Goal: Task Accomplishment & Management: Complete application form

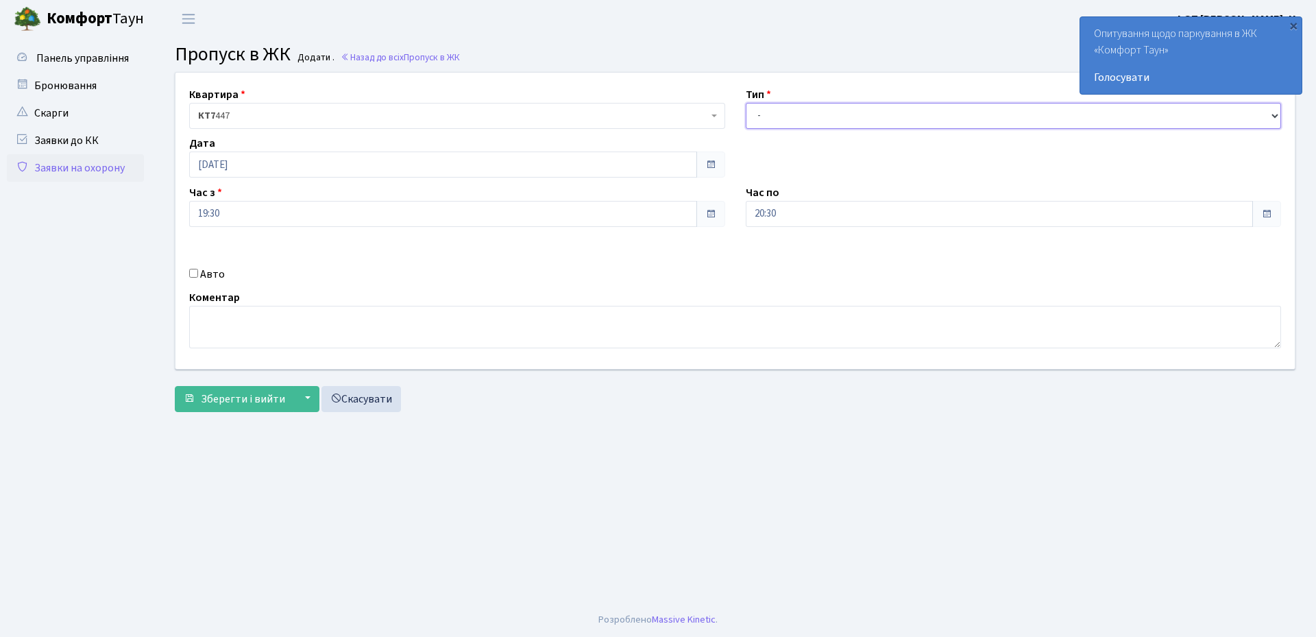
click at [774, 115] on select "- Доставка Таксі Гості Сервіс" at bounding box center [1014, 116] width 536 height 26
select select "1"
click at [746, 103] on select "- Доставка Таксі Гості Сервіс" at bounding box center [1014, 116] width 536 height 26
click at [193, 271] on input "Авто" at bounding box center [193, 273] width 9 height 9
checkbox input "true"
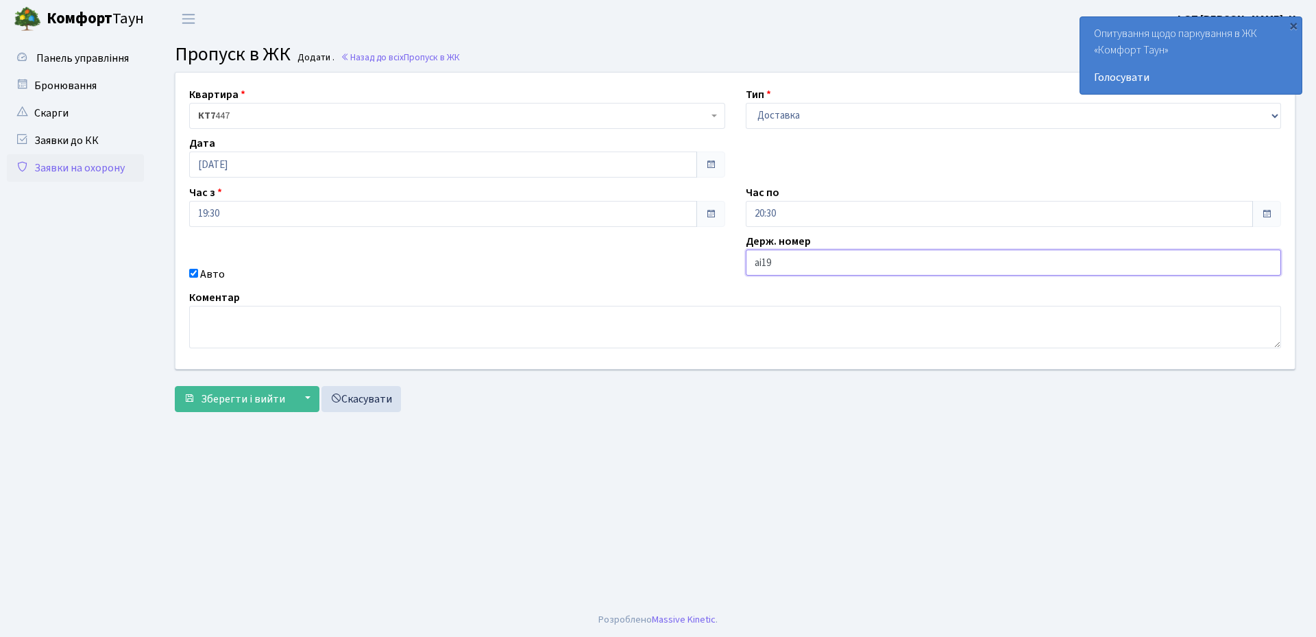
type input "аі1951сн"
click at [249, 407] on button "Зберегти і вийти" at bounding box center [234, 399] width 119 height 26
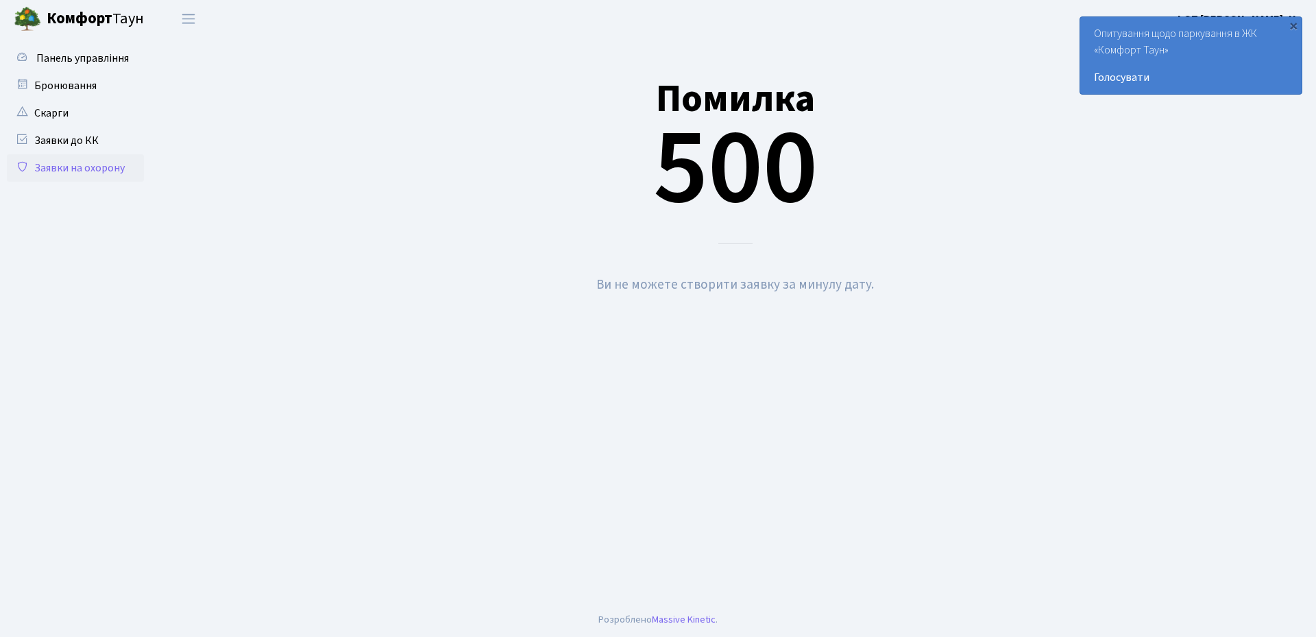
click at [75, 165] on link "Заявки на охорону" at bounding box center [75, 167] width 137 height 27
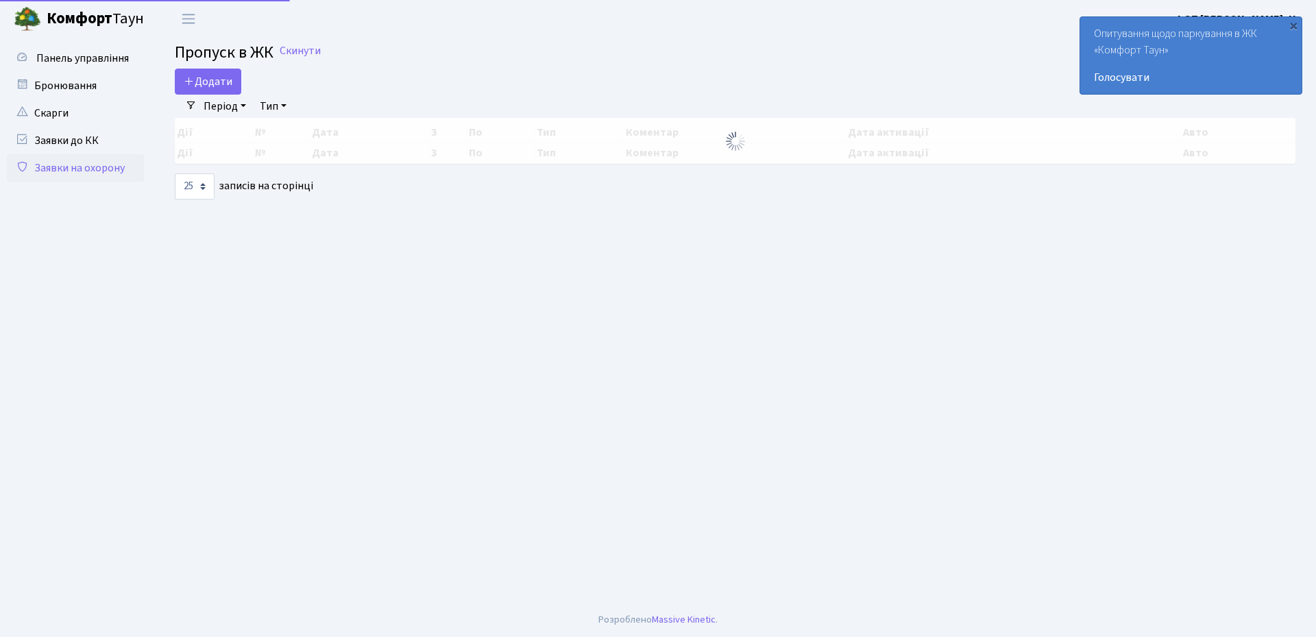
select select "25"
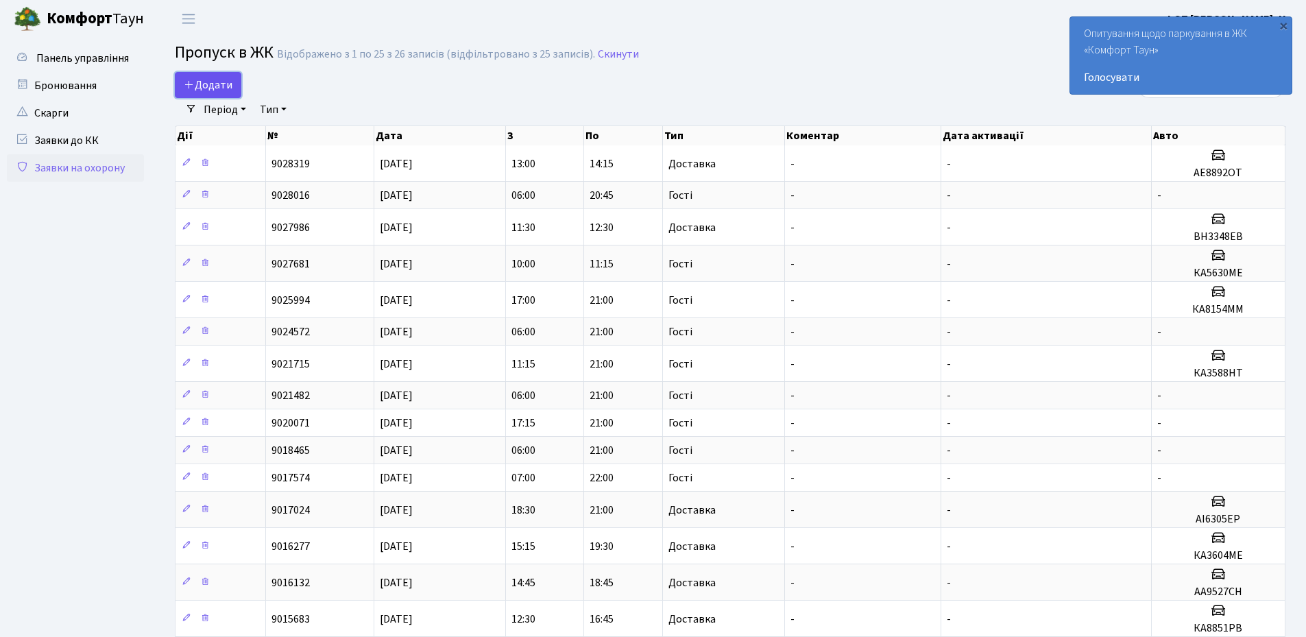
click at [217, 86] on span "Додати" at bounding box center [208, 84] width 49 height 15
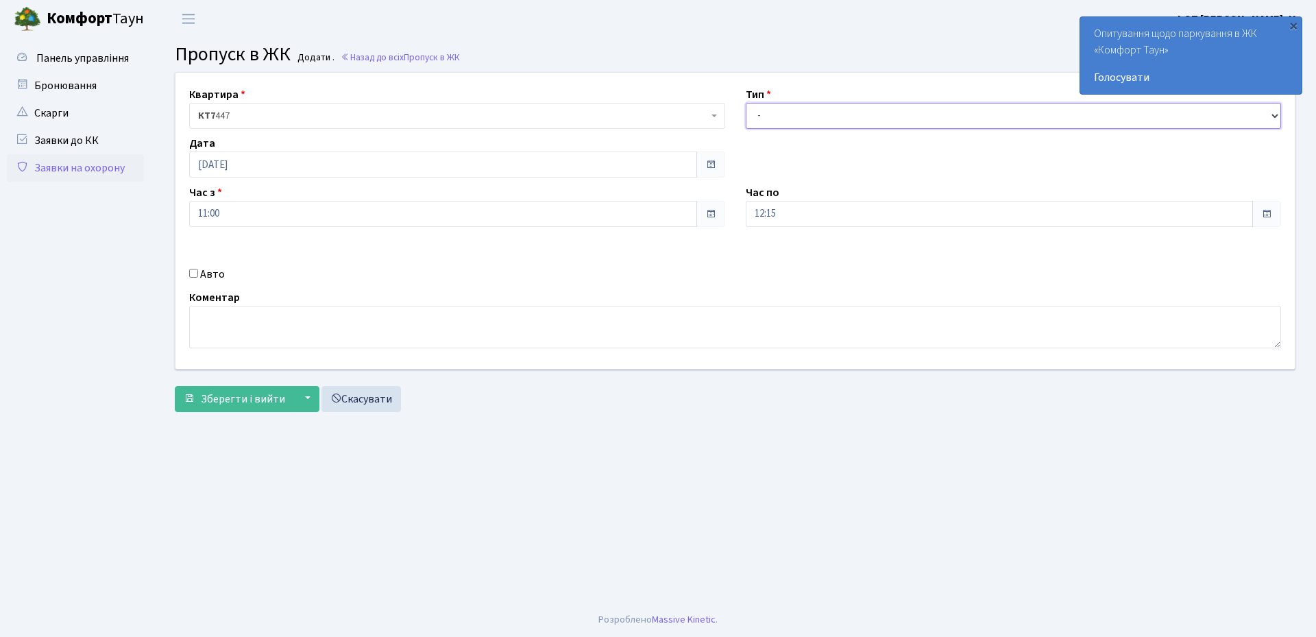
click at [801, 112] on select "- Доставка Таксі Гості Сервіс" at bounding box center [1014, 116] width 536 height 26
select select "1"
click at [746, 103] on select "- Доставка Таксі Гості Сервіс" at bounding box center [1014, 116] width 536 height 26
click at [194, 272] on input "Авто" at bounding box center [193, 273] width 9 height 9
checkbox input "true"
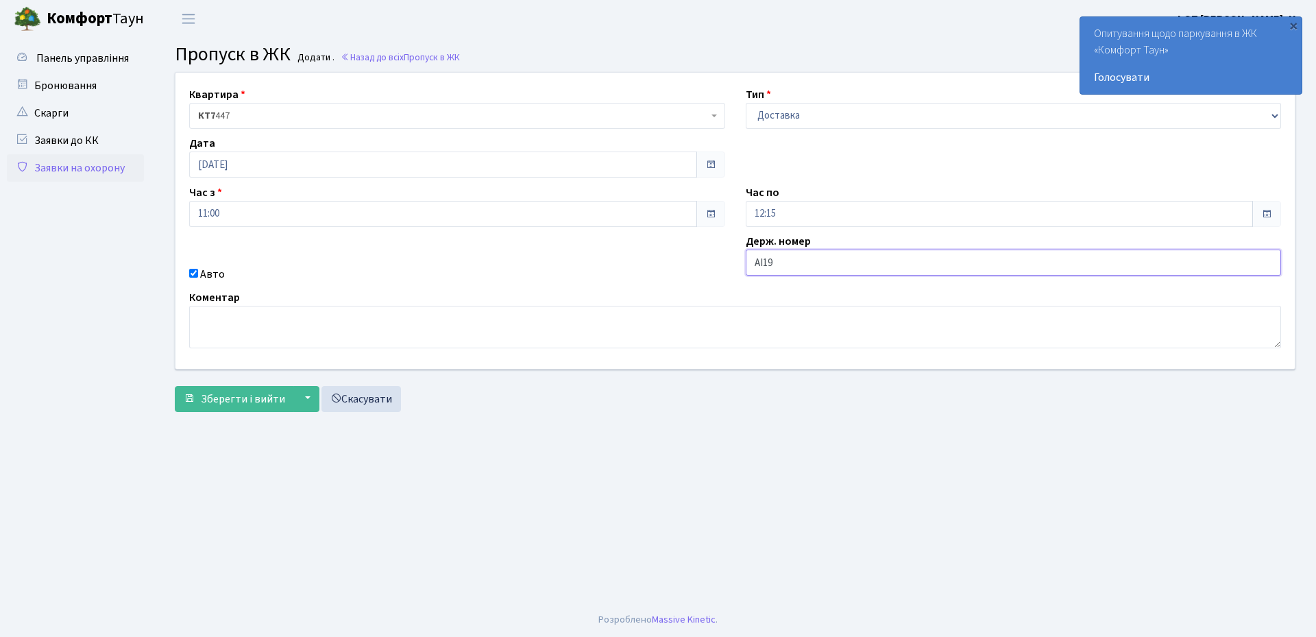
type input "аі1951сн"
click at [239, 403] on span "Зберегти і вийти" at bounding box center [243, 398] width 84 height 15
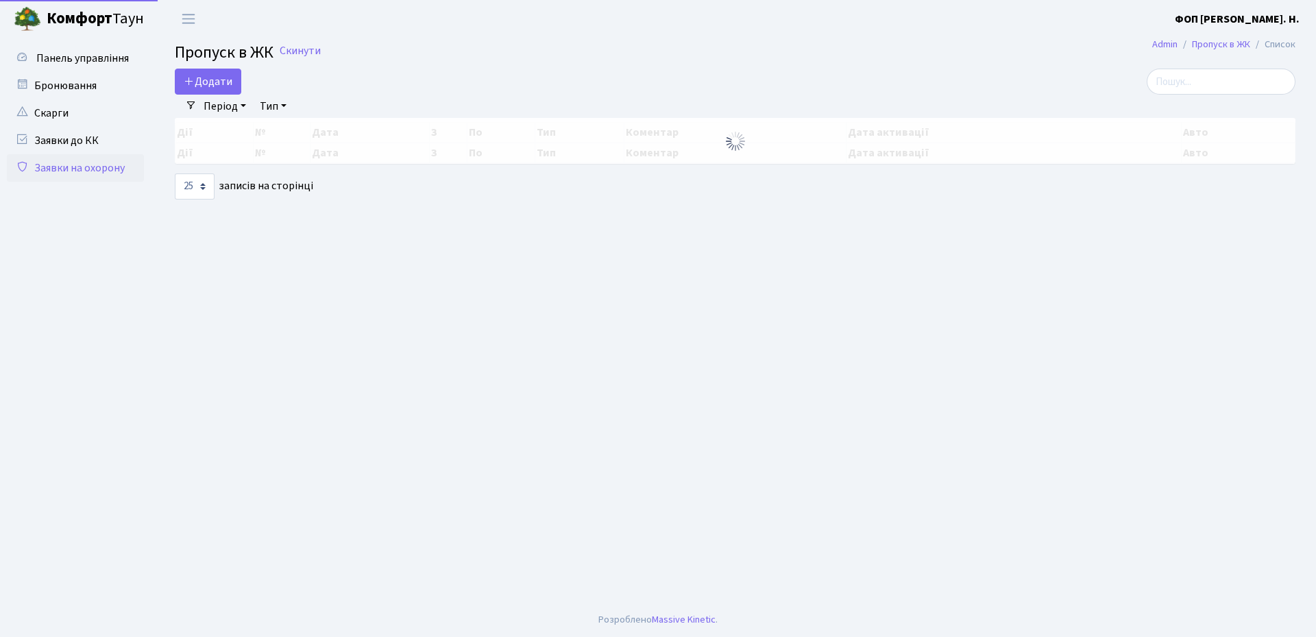
select select "25"
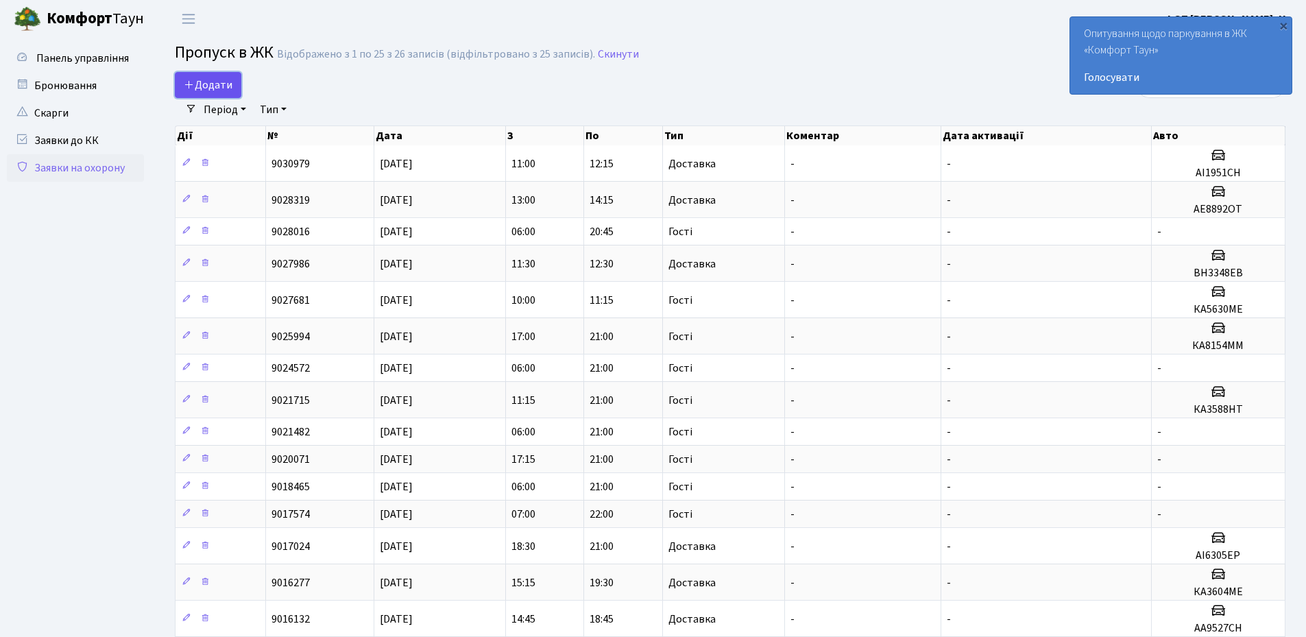
click at [216, 82] on span "Додати" at bounding box center [208, 84] width 49 height 15
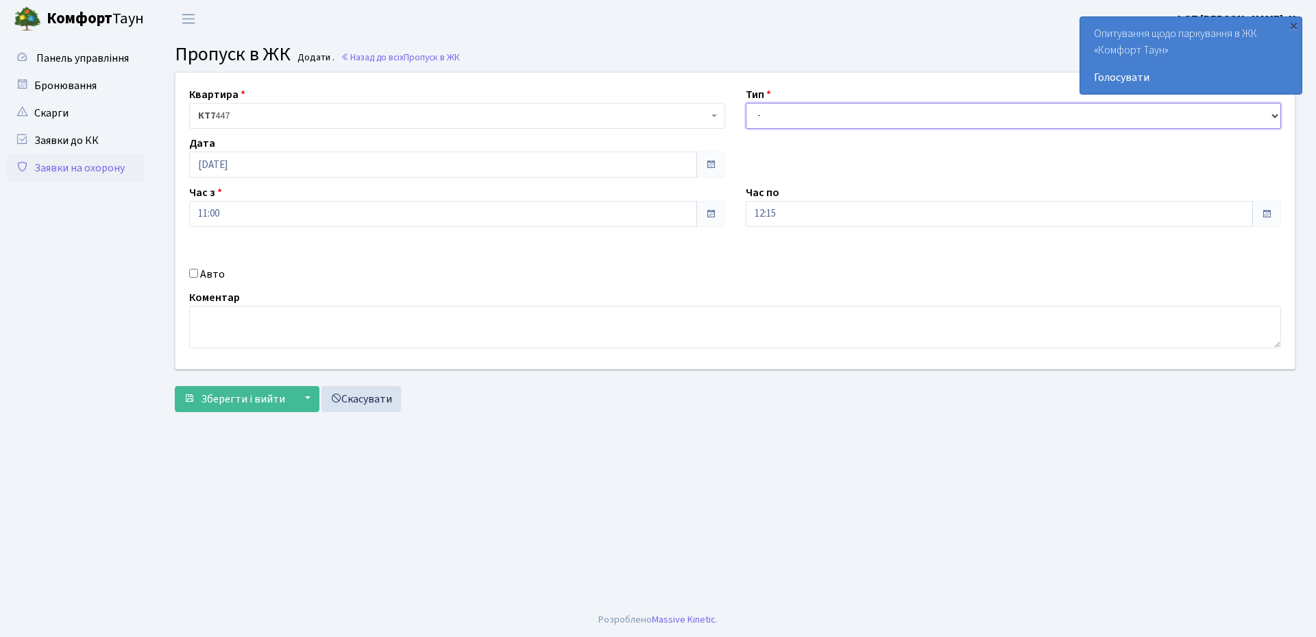
click at [848, 117] on select "- Доставка Таксі Гості Сервіс" at bounding box center [1014, 116] width 536 height 26
select select "3"
click at [746, 103] on select "- Доставка Таксі Гості Сервіс" at bounding box center [1014, 116] width 536 height 26
click at [338, 155] on input "[DATE]" at bounding box center [443, 165] width 508 height 26
click at [265, 235] on td "2" at bounding box center [264, 233] width 21 height 21
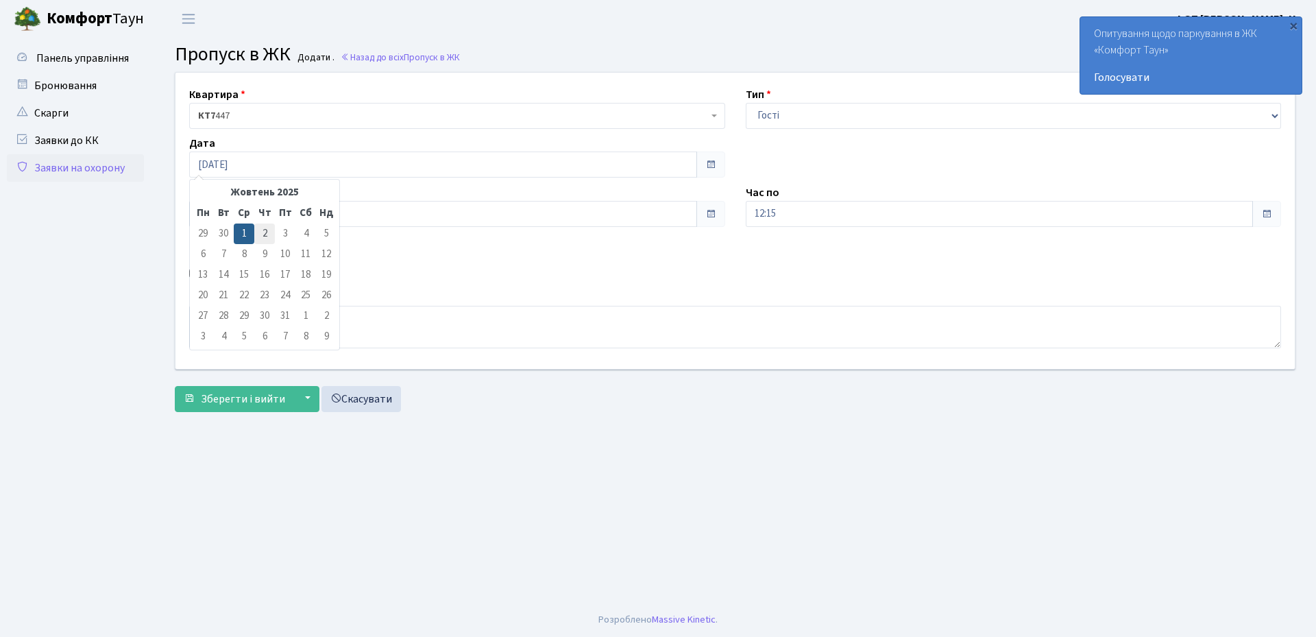
type input "[DATE]"
click at [263, 220] on input "11:00" at bounding box center [443, 214] width 508 height 26
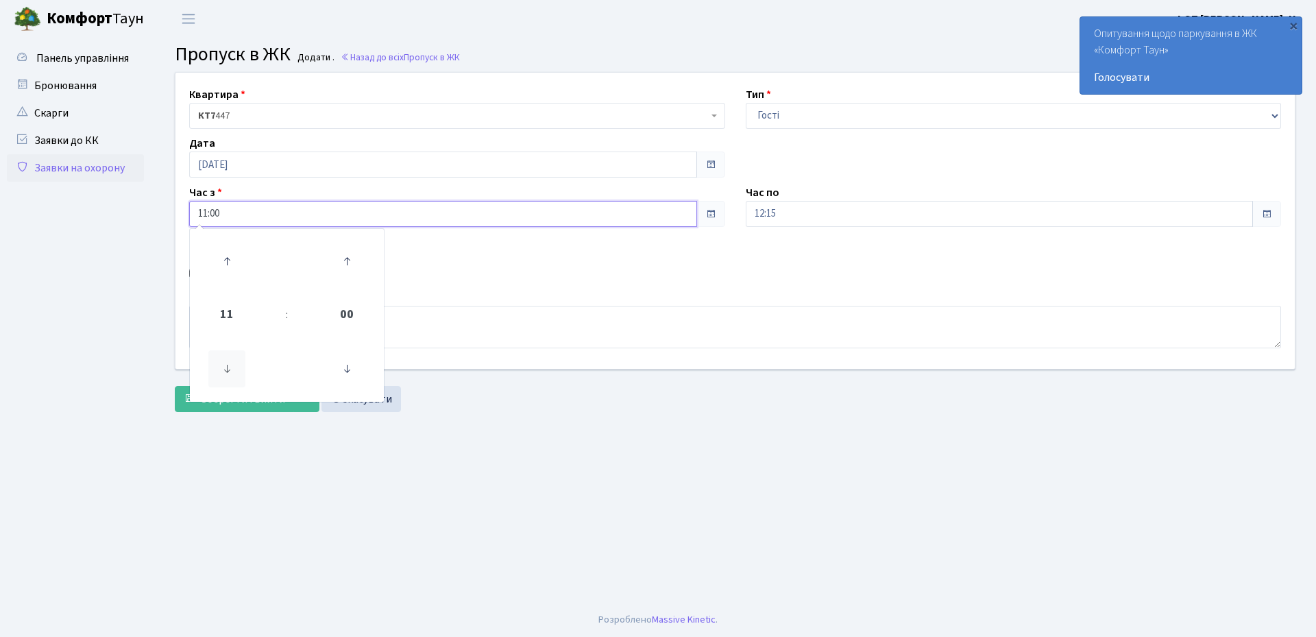
click at [223, 369] on icon at bounding box center [226, 368] width 37 height 37
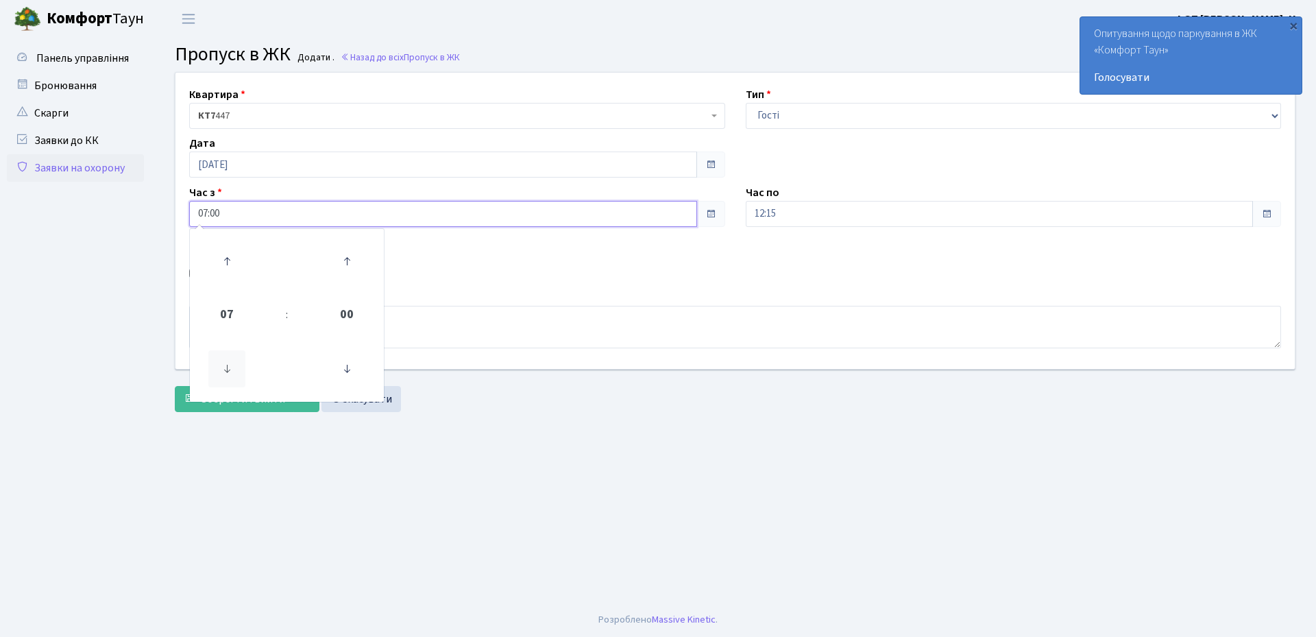
type input "06:00"
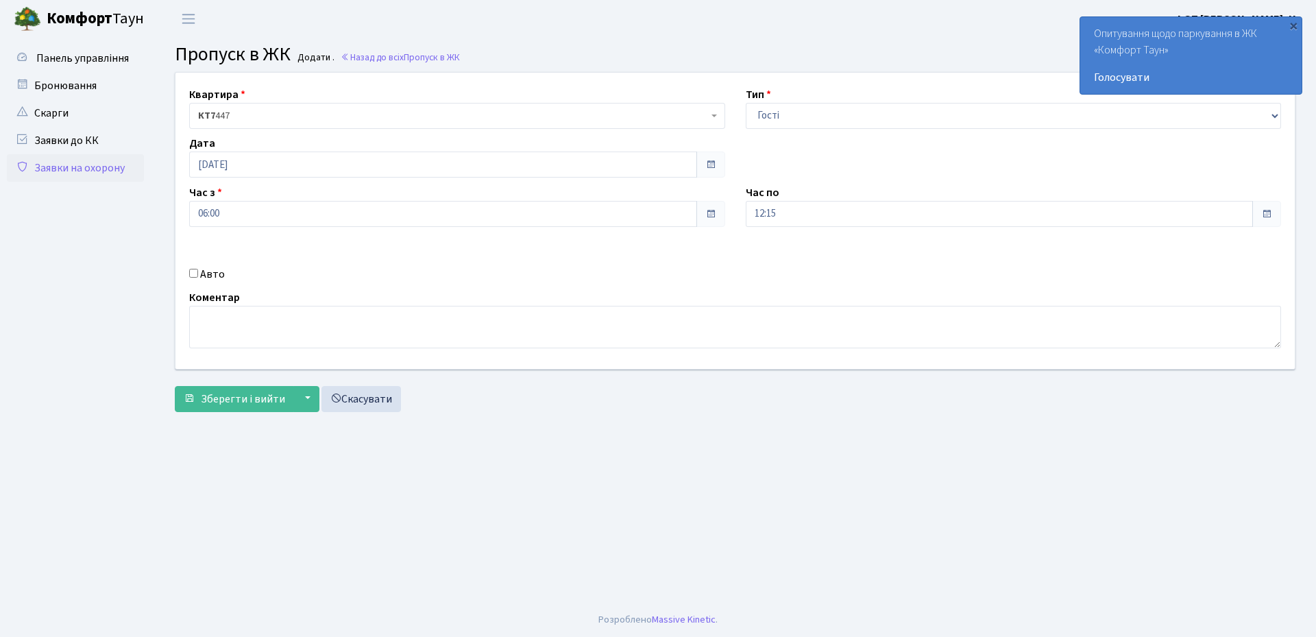
click at [525, 261] on div "Квартира <b>КТ7</b>&nbsp;&nbsp;&nbsp;447 КТ7 447 Тип - Доставка Таксі Гості Сер…" at bounding box center [735, 221] width 1140 height 296
click at [834, 209] on input "12:15" at bounding box center [1000, 214] width 508 height 26
click at [782, 264] on icon at bounding box center [783, 261] width 37 height 37
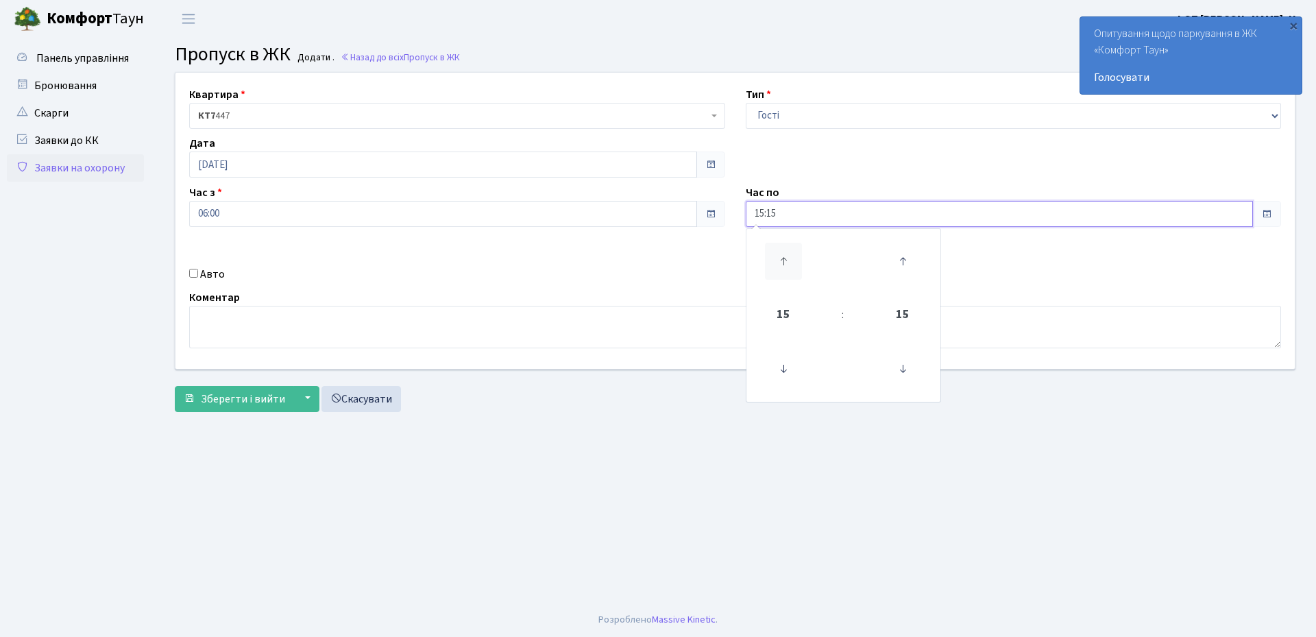
click at [782, 264] on icon at bounding box center [783, 261] width 37 height 37
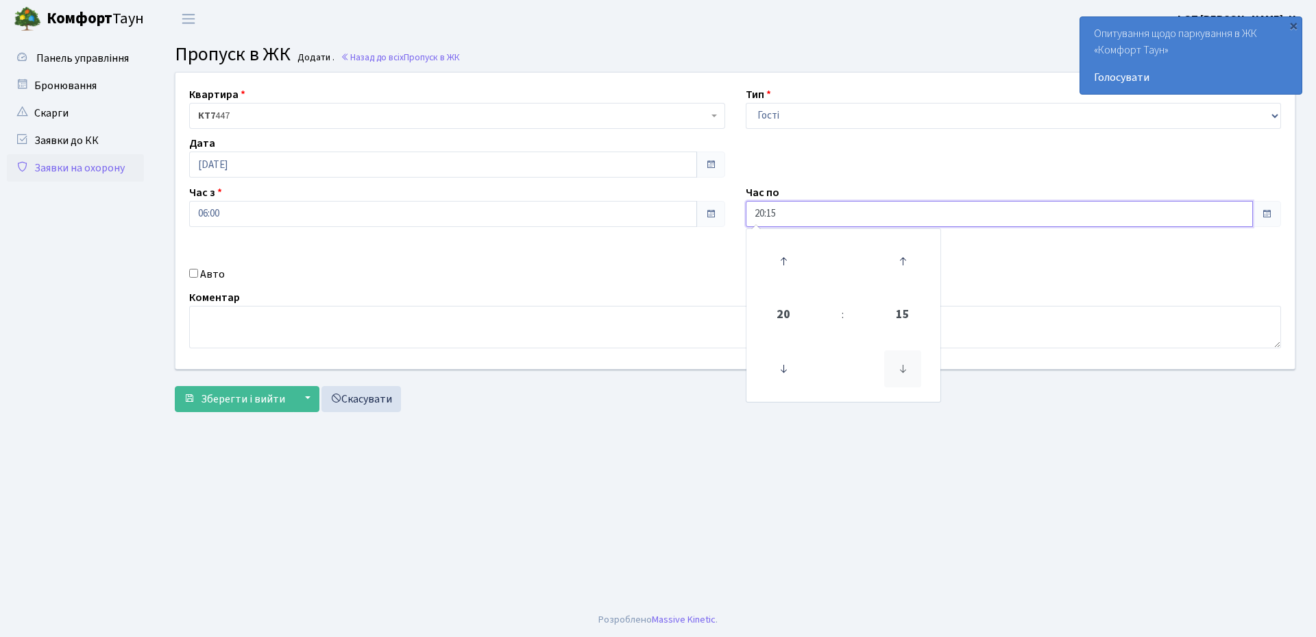
click at [902, 363] on icon at bounding box center [902, 368] width 37 height 37
click at [903, 366] on icon at bounding box center [902, 368] width 37 height 37
click at [902, 263] on icon at bounding box center [902, 261] width 37 height 37
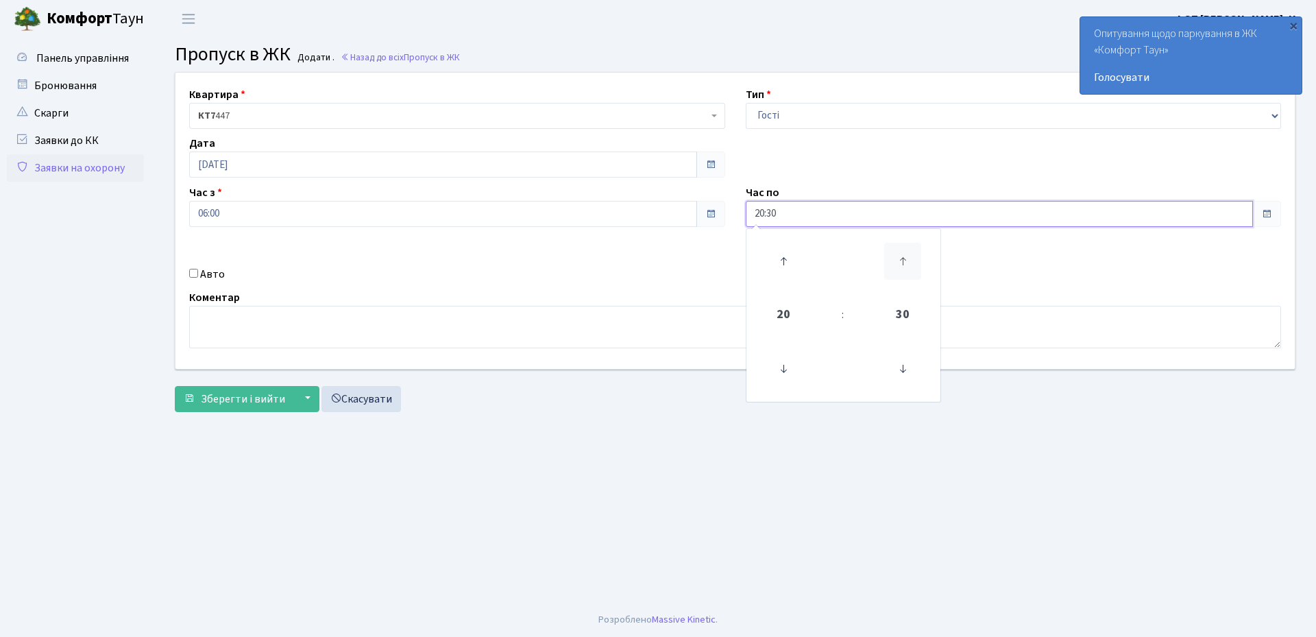
click at [902, 263] on icon at bounding box center [902, 261] width 37 height 37
type input "20:45"
click at [634, 248] on div "Квартира <b>КТ7</b>&nbsp;&nbsp;&nbsp;447 КТ7 447 Тип - Доставка Таксі Гості Сер…" at bounding box center [735, 221] width 1140 height 296
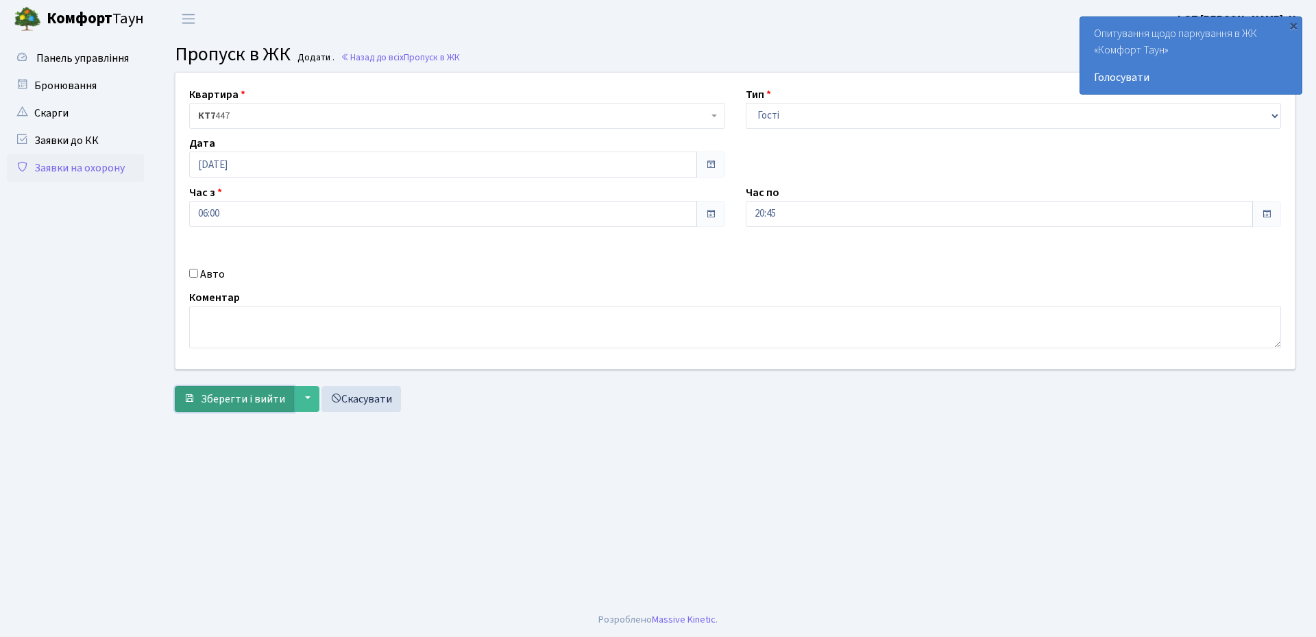
click at [234, 396] on span "Зберегти і вийти" at bounding box center [243, 398] width 84 height 15
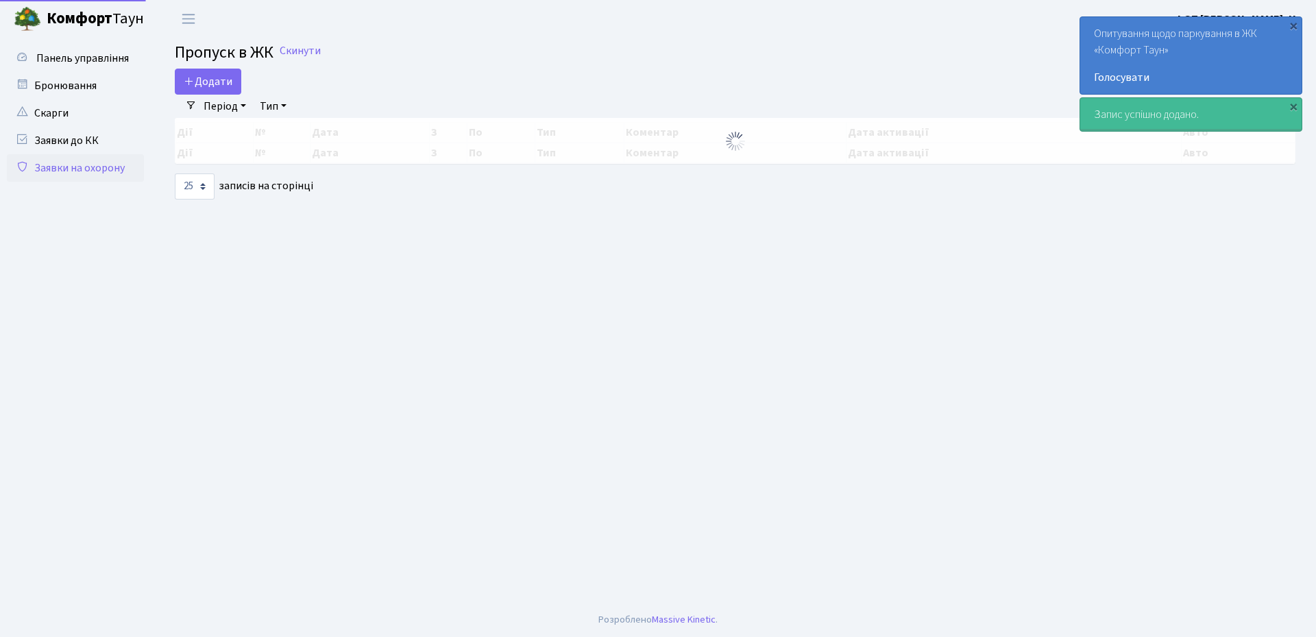
select select "25"
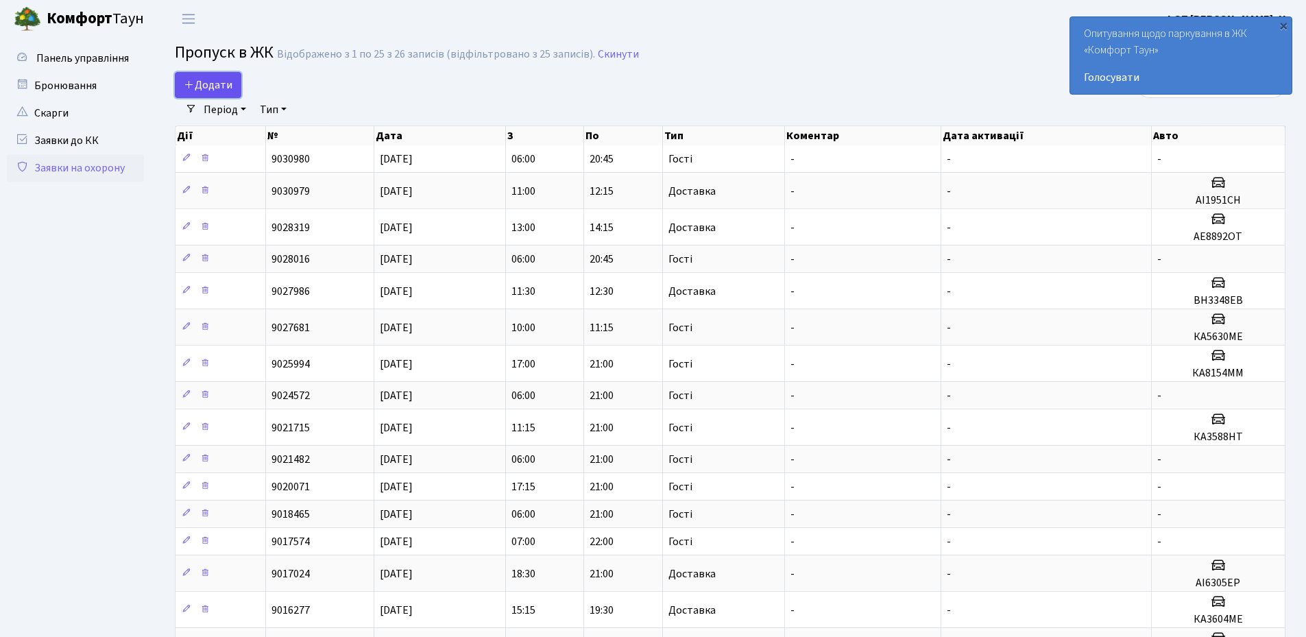
click at [206, 86] on span "Додати" at bounding box center [208, 84] width 49 height 15
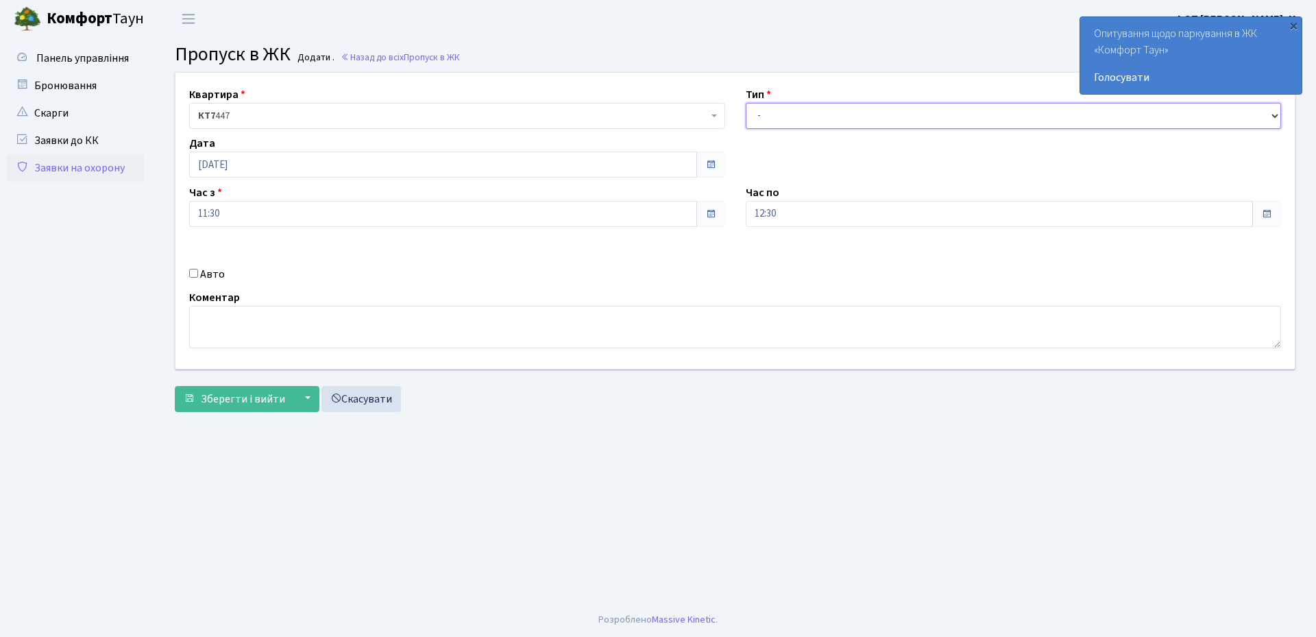
click at [838, 117] on select "- Доставка Таксі Гості Сервіс" at bounding box center [1014, 116] width 536 height 26
select select "1"
click at [746, 103] on select "- Доставка Таксі Гості Сервіс" at bounding box center [1014, 116] width 536 height 26
click at [195, 271] on input "Авто" at bounding box center [193, 273] width 9 height 9
checkbox input "true"
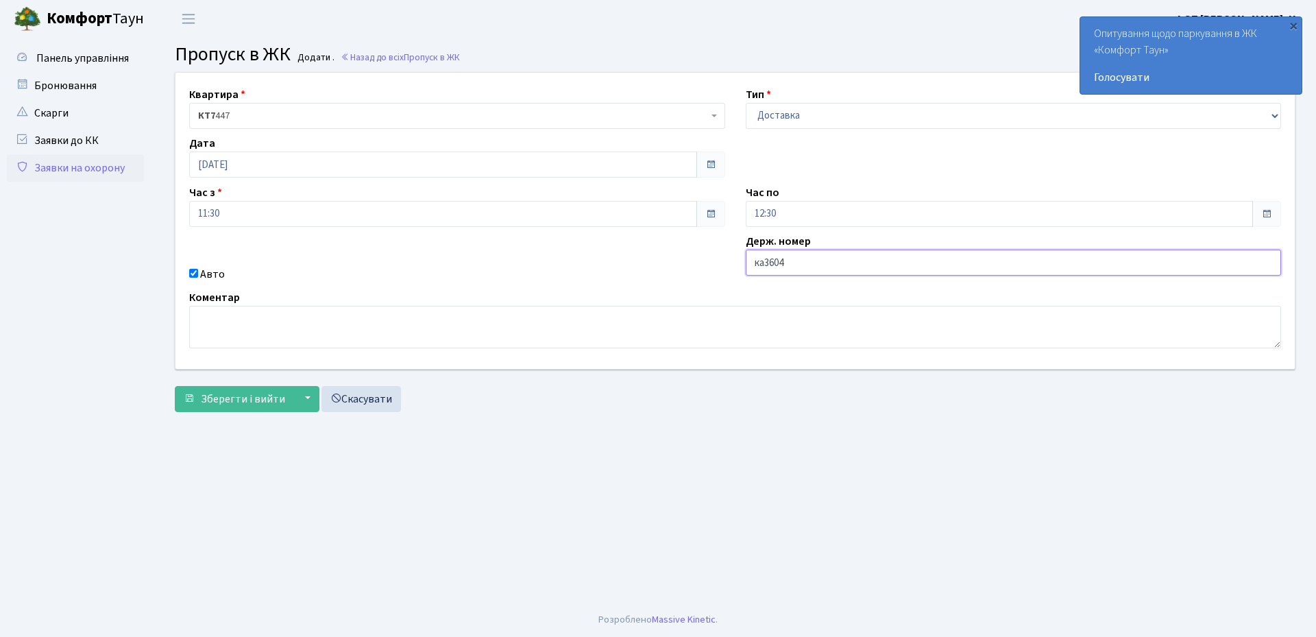
type input "КА3604МЕ"
click at [234, 396] on span "Зберегти і вийти" at bounding box center [243, 398] width 84 height 15
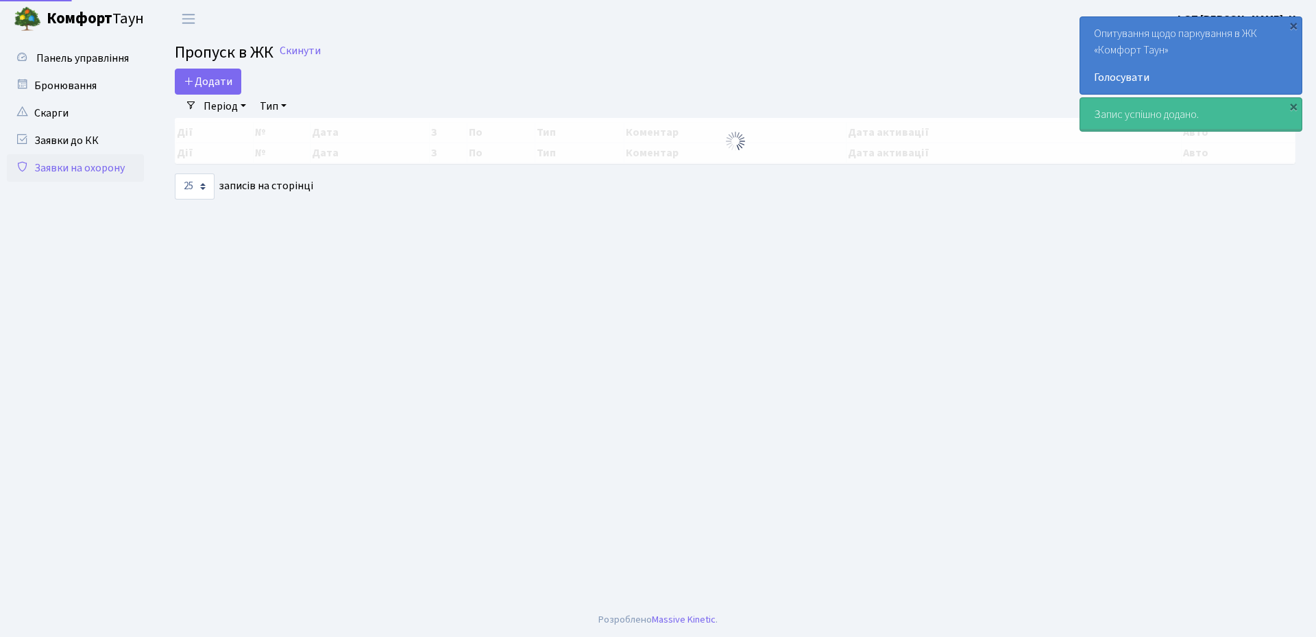
select select "25"
